Goal: Task Accomplishment & Management: Complete application form

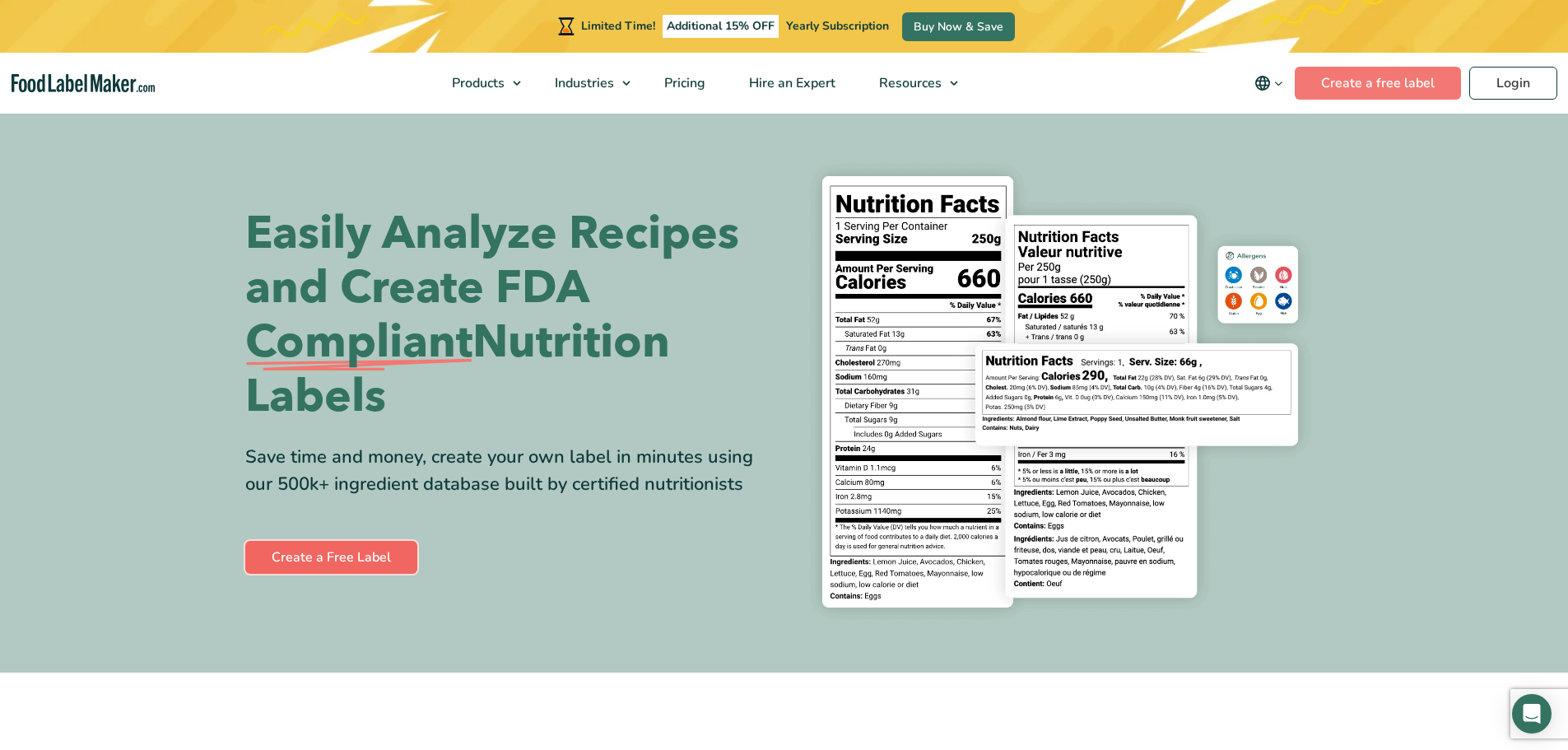
click at [371, 554] on link "Create a Free Label" at bounding box center [331, 557] width 172 height 33
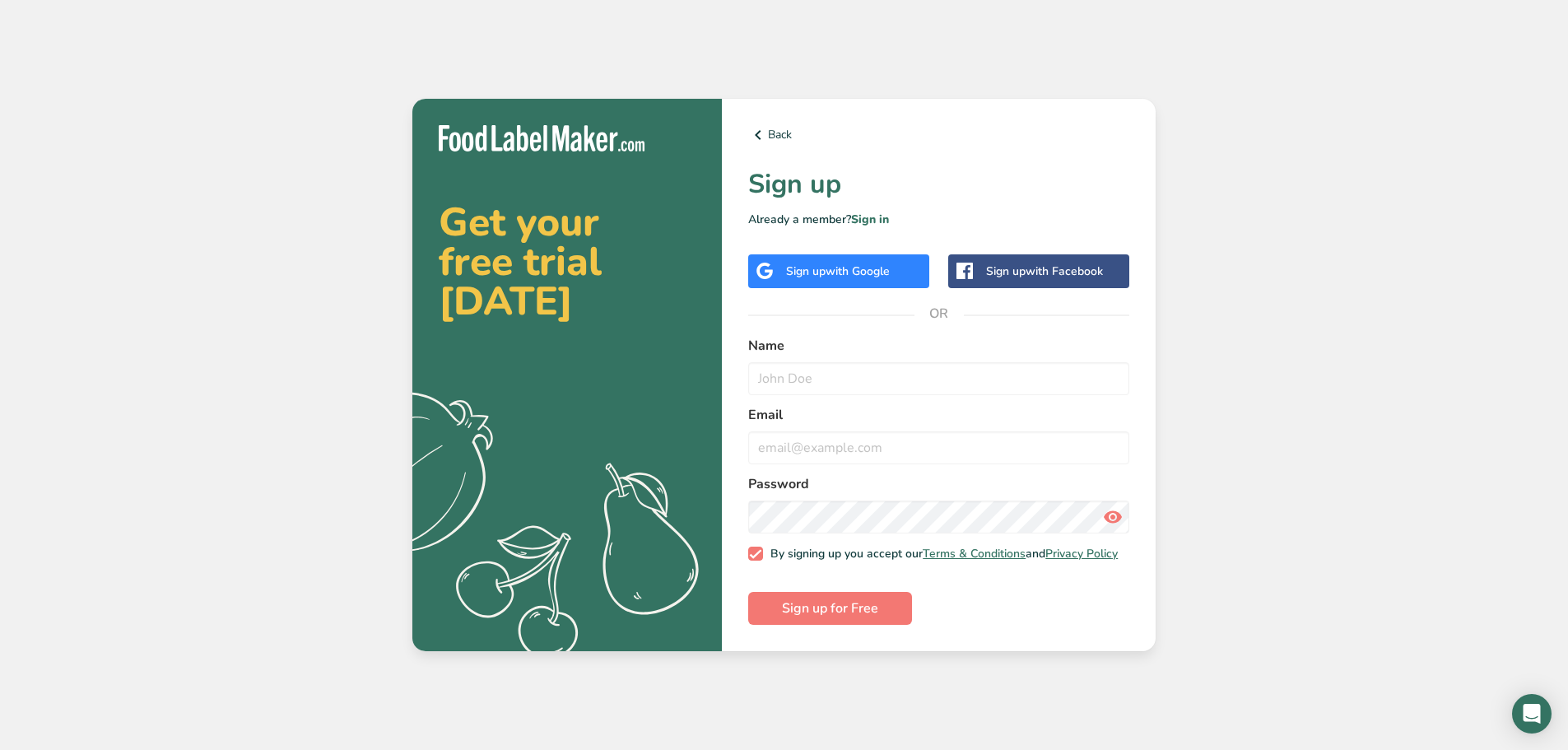
click at [789, 341] on label "Name" at bounding box center [938, 346] width 381 height 20
click at [792, 371] on input "text" at bounding box center [938, 378] width 381 height 33
click at [817, 262] on div "Sign up with Google" at bounding box center [838, 270] width 104 height 17
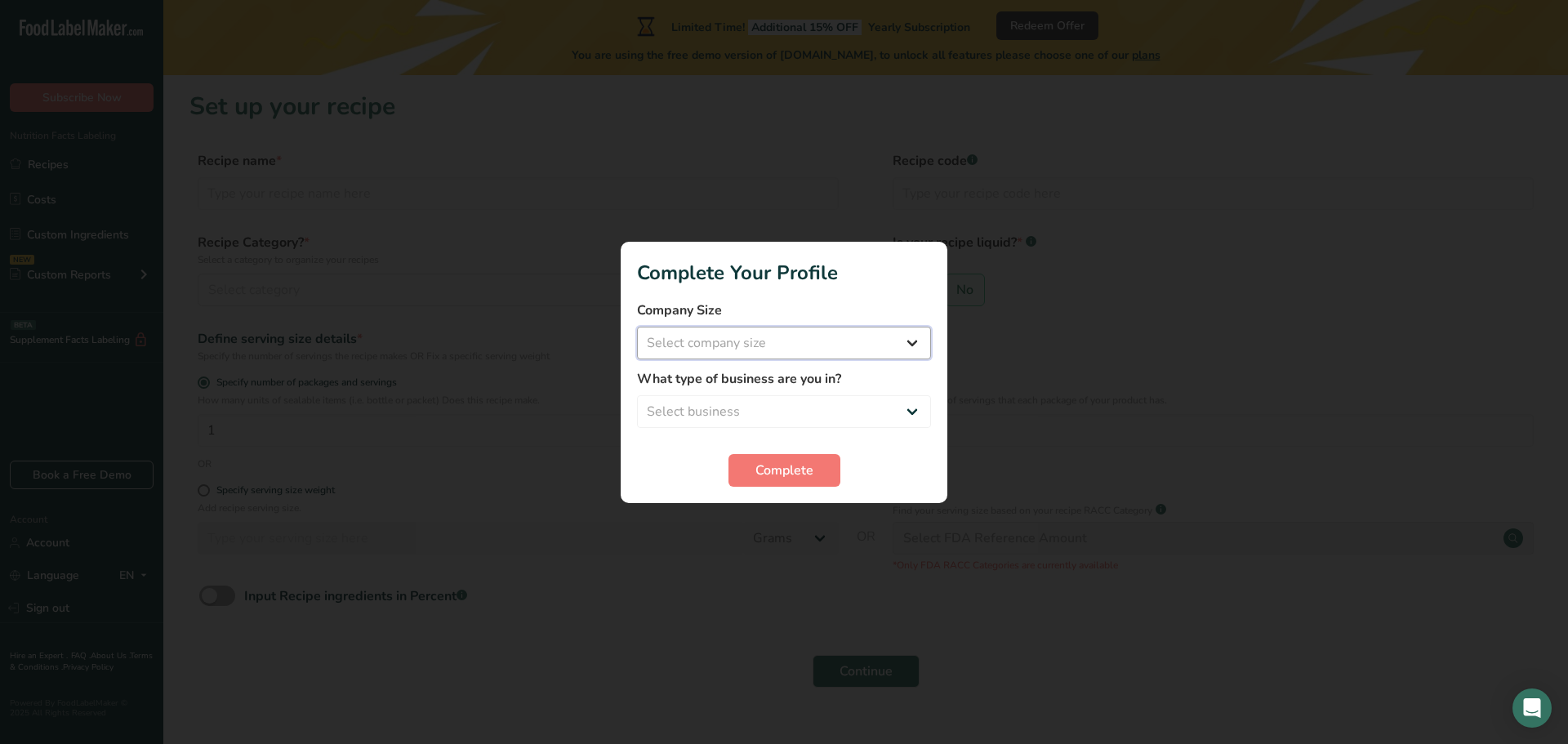
click at [719, 344] on select "Select company size Fewer than 10 Employees 10 to 50 Employees 51 to 500 Employ…" at bounding box center [784, 343] width 294 height 32
select select "1"
click at [637, 327] on select "Select company size Fewer than 10 Employees 10 to 50 Employees 51 to 500 Employ…" at bounding box center [784, 343] width 294 height 32
click at [734, 405] on select "Select business Packaged Food Manufacturer Restaurant & Cafe Bakery Meal Plans …" at bounding box center [784, 411] width 294 height 32
select select "3"
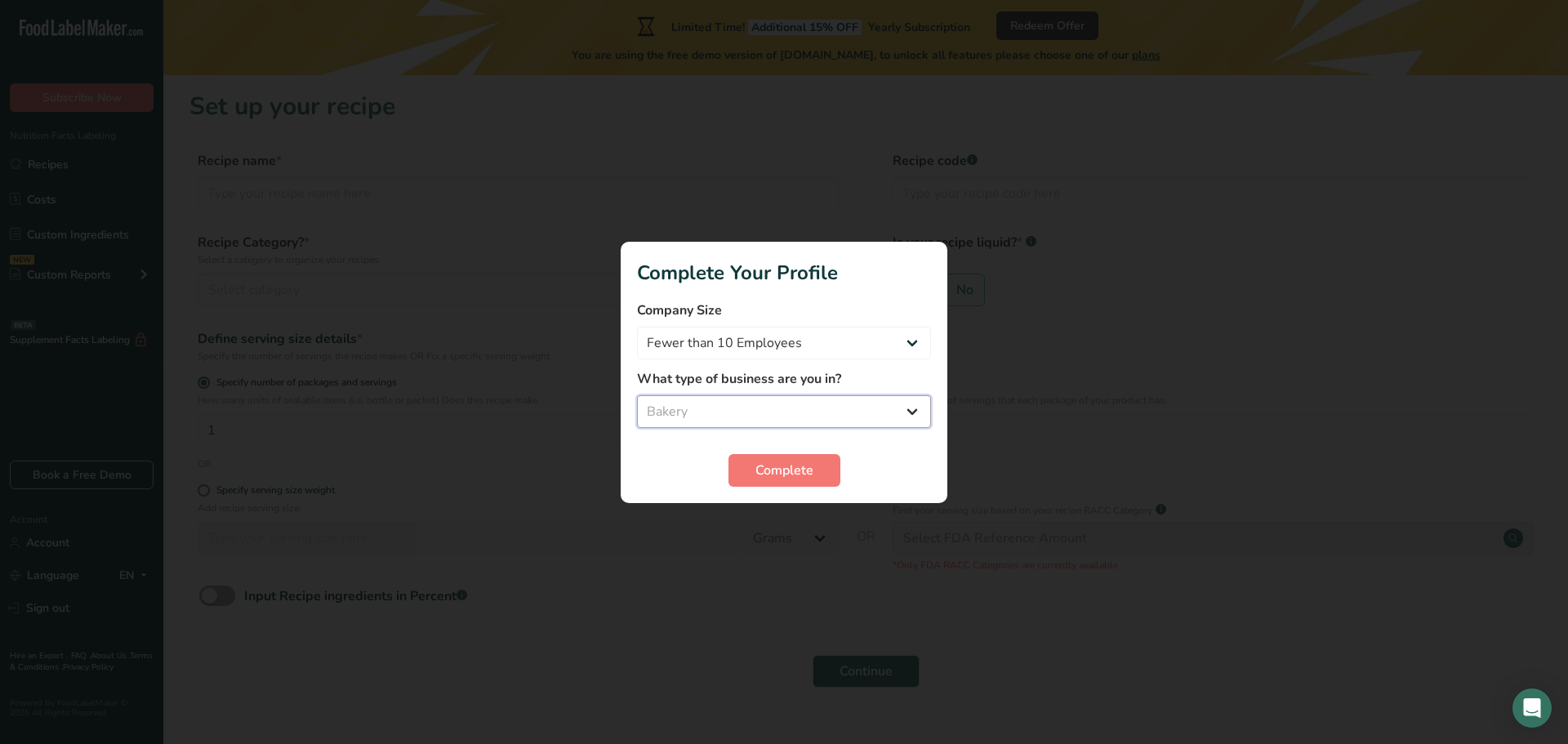
click at [637, 396] on select "Select business Packaged Food Manufacturer Restaurant & Cafe Bakery Meal Plans …" at bounding box center [784, 411] width 294 height 32
click at [770, 465] on span "Complete" at bounding box center [784, 470] width 58 height 20
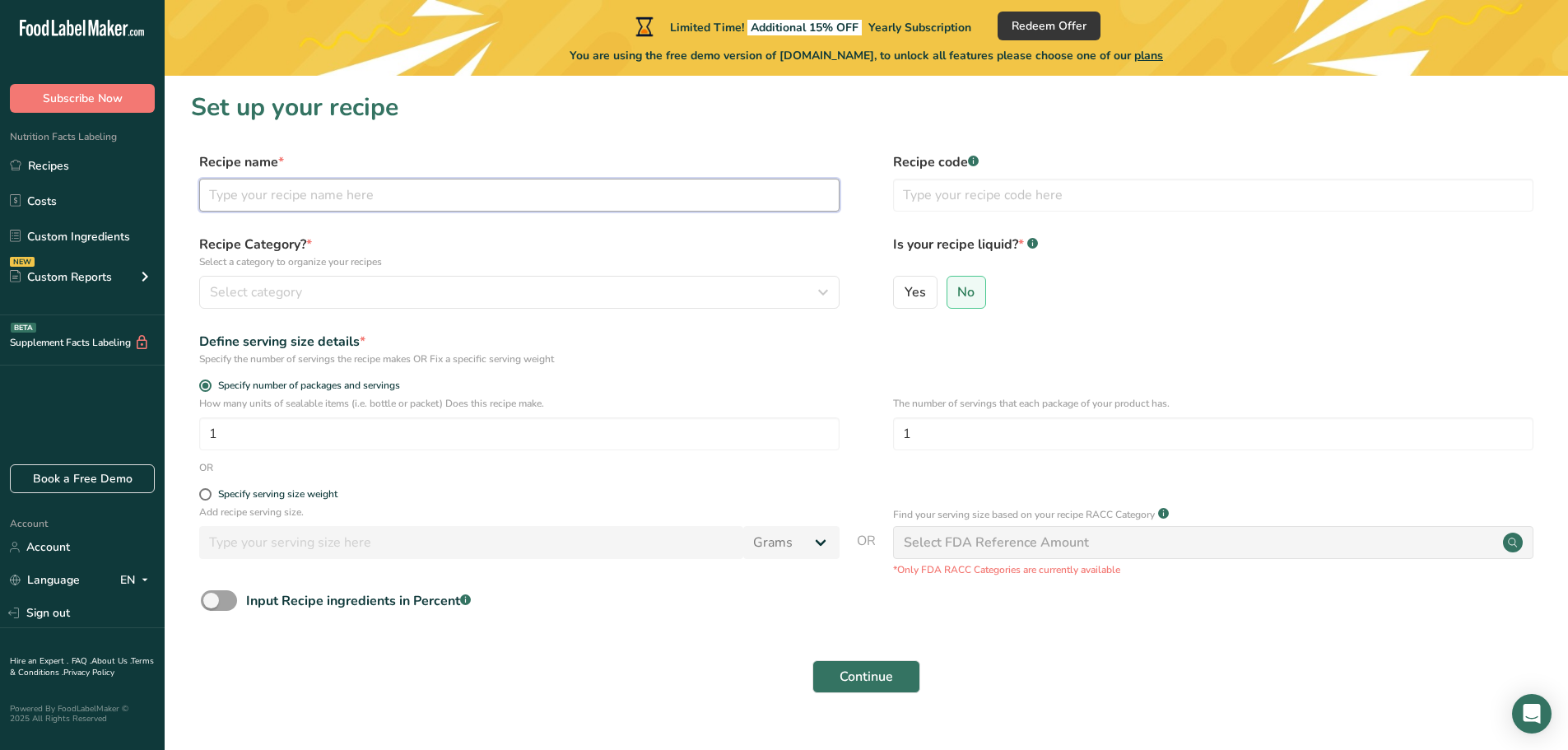
click at [286, 199] on input "text" at bounding box center [518, 195] width 640 height 33
